Goal: Transaction & Acquisition: Purchase product/service

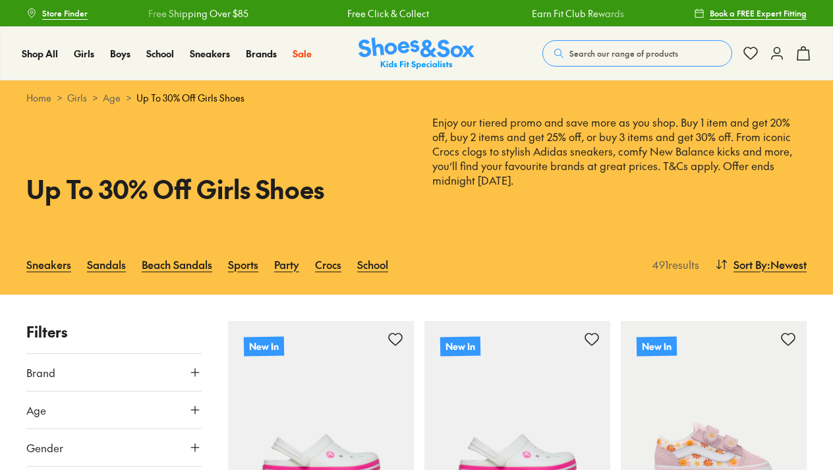
drag, startPoint x: 0, startPoint y: 0, endPoint x: 388, endPoint y: 411, distance: 565.5
click at [339, 423] on img at bounding box center [321, 414] width 186 height 186
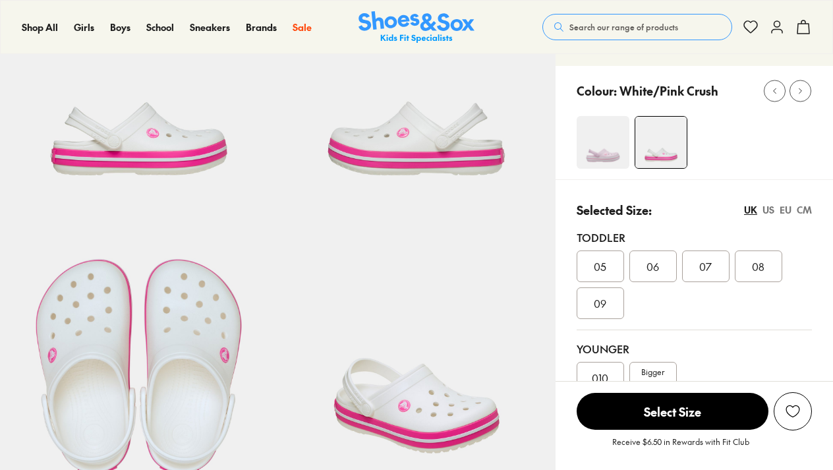
scroll to position [156, 0]
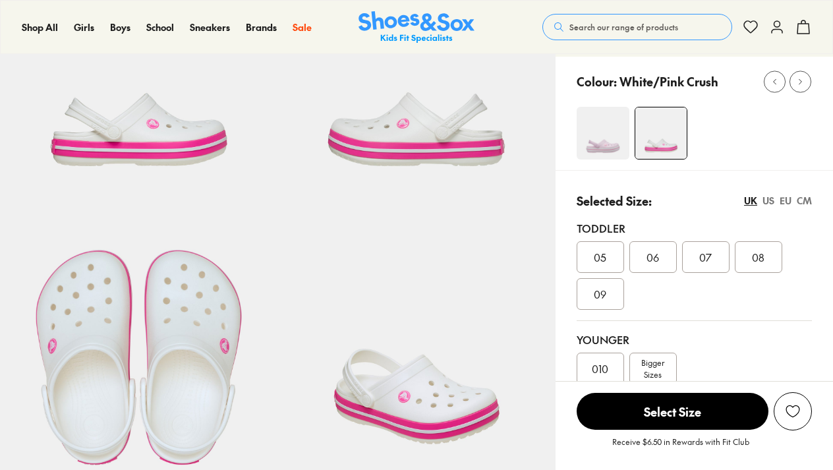
select select "*"
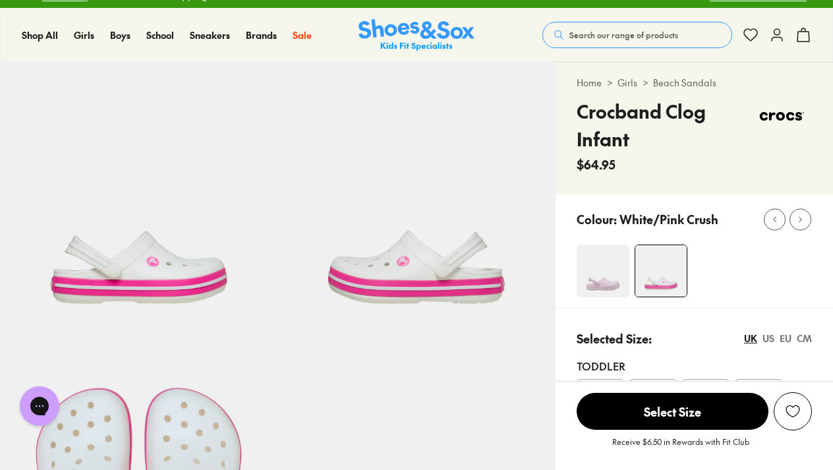
scroll to position [0, 0]
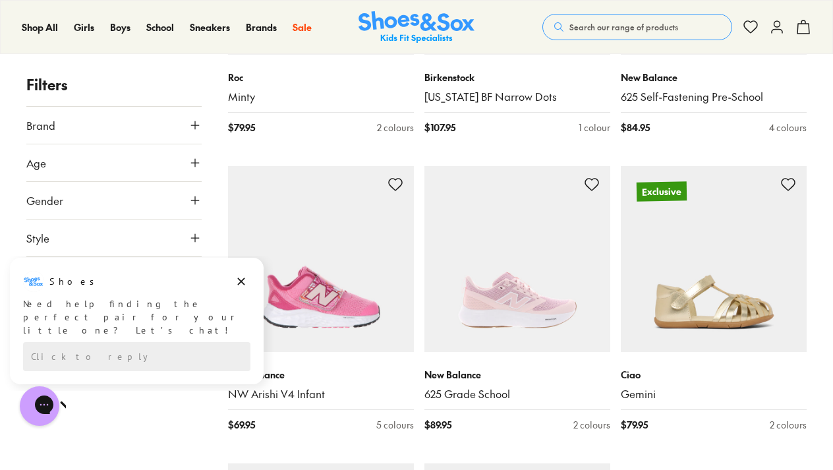
scroll to position [2824, 0]
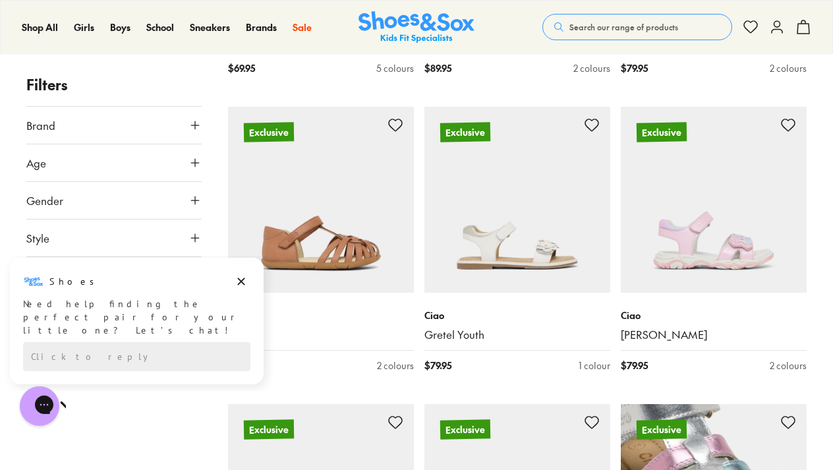
type input "***"
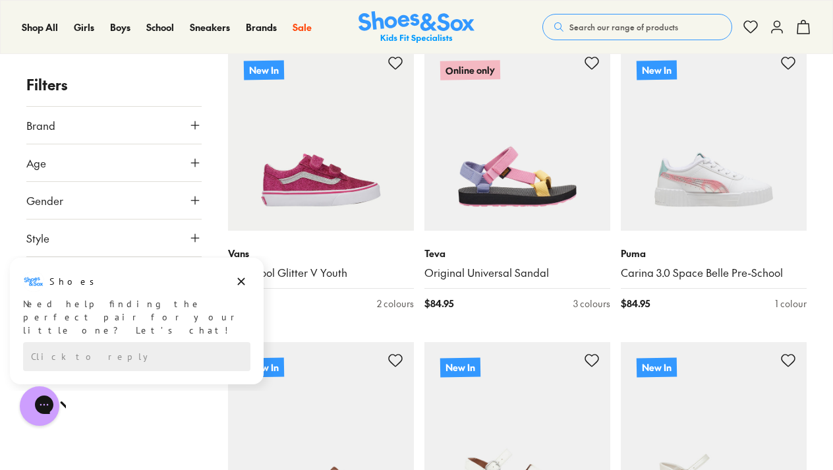
scroll to position [981, 0]
